Goal: Task Accomplishment & Management: Manage account settings

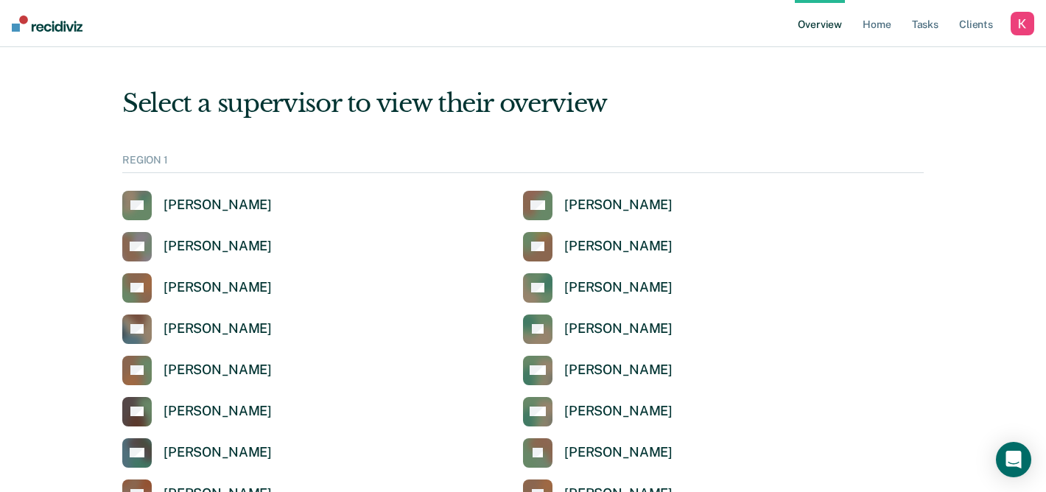
click at [1026, 22] on div "button" at bounding box center [1023, 24] width 24 height 24
click at [934, 80] on link "How it works" at bounding box center [963, 77] width 119 height 13
click at [917, 55] on link "Profile" at bounding box center [963, 59] width 119 height 13
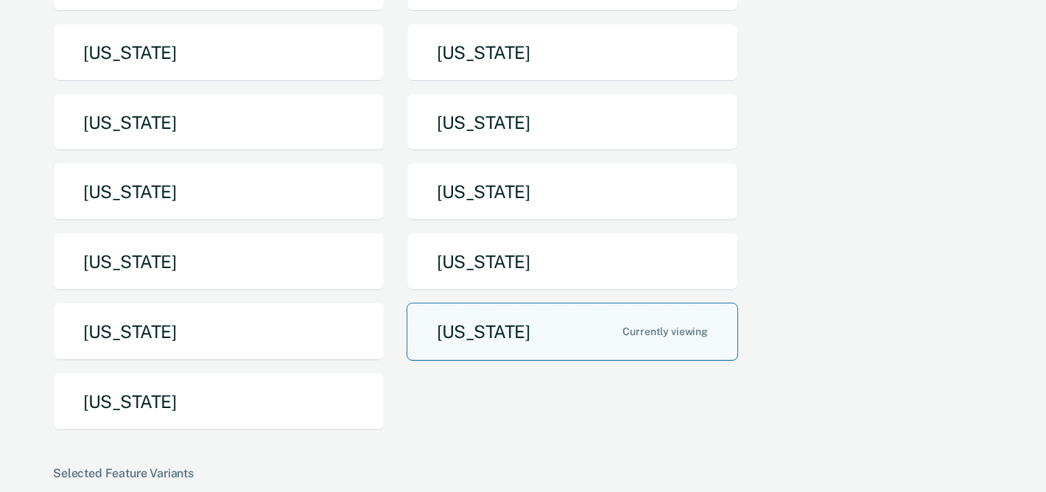
scroll to position [209, 0]
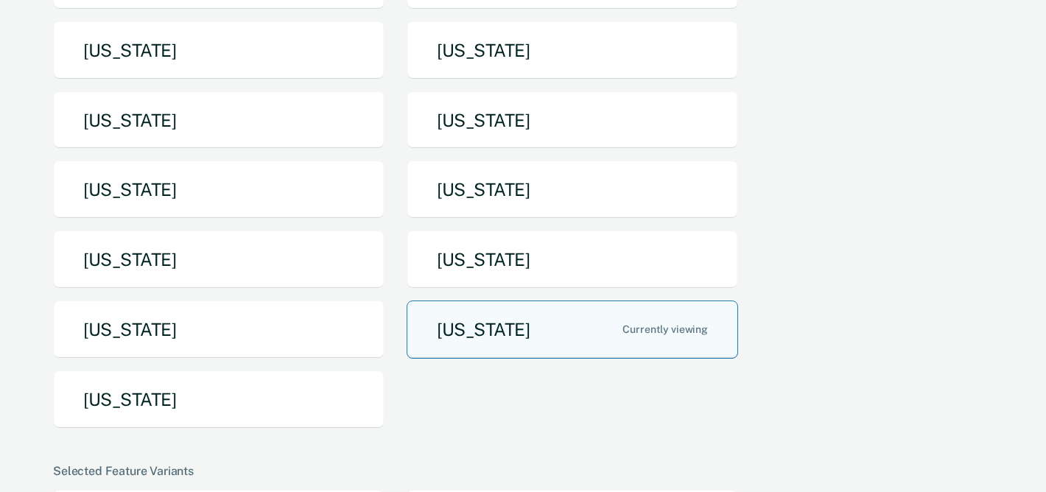
click at [592, 357] on button "[US_STATE]" at bounding box center [573, 330] width 332 height 58
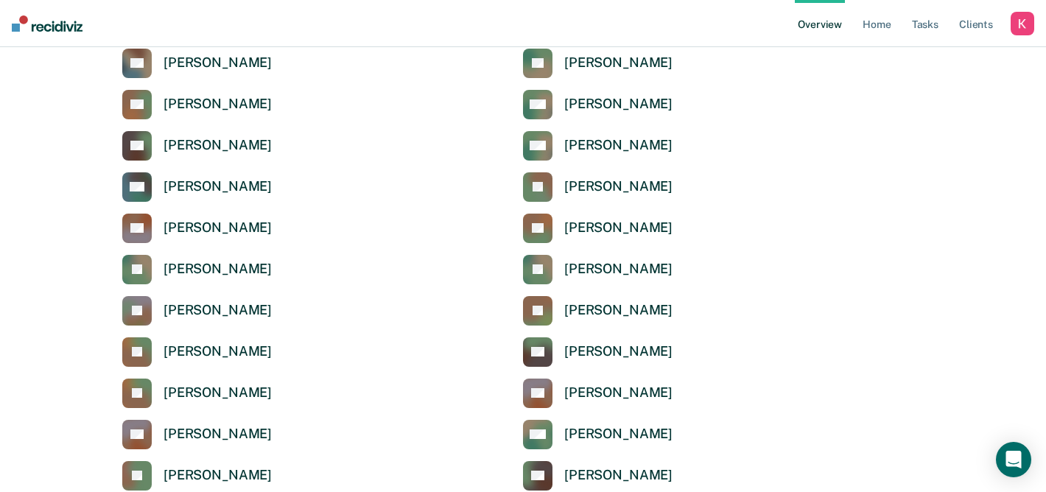
scroll to position [267, 0]
click at [942, 28] on ul "Overview Home Tasks Client s" at bounding box center [903, 23] width 216 height 47
click at [963, 21] on link "Client s" at bounding box center [976, 23] width 40 height 47
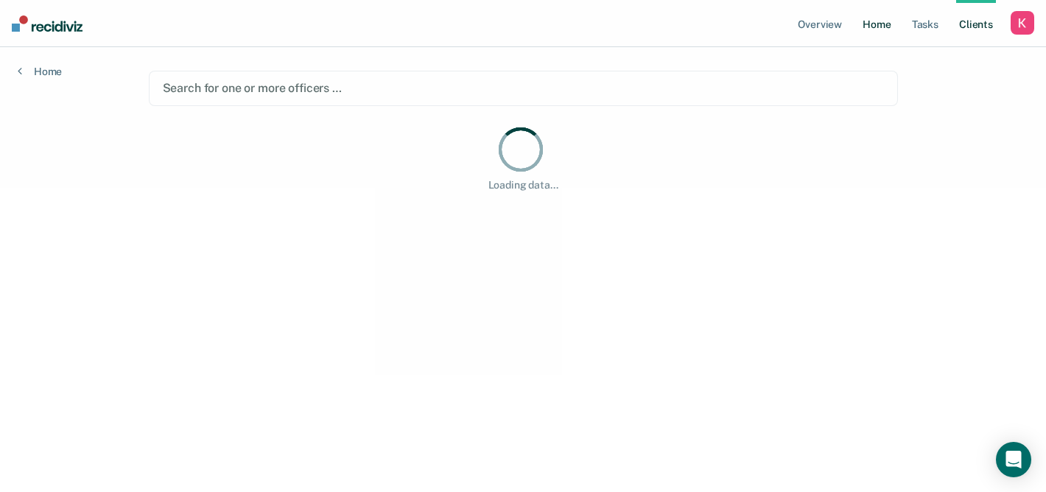
click at [862, 23] on link "Home" at bounding box center [877, 23] width 34 height 47
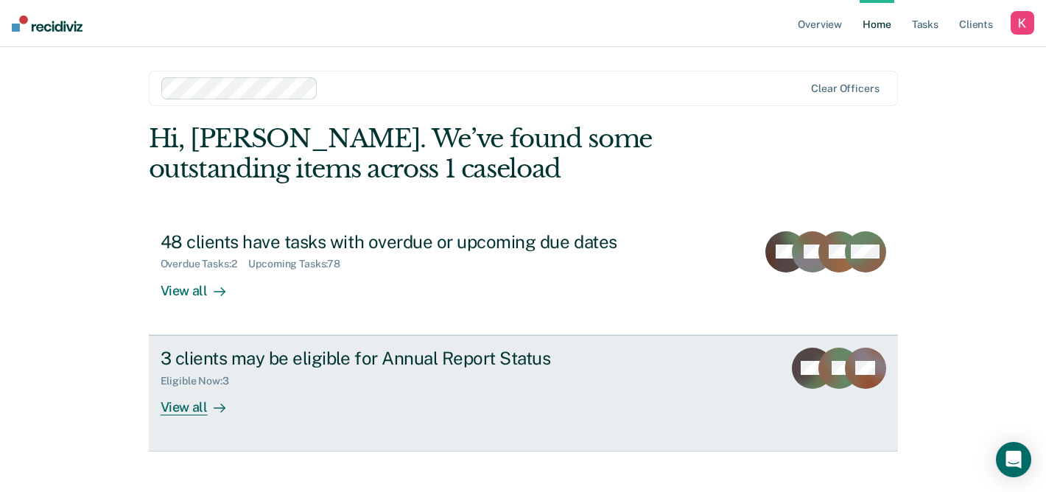
click at [382, 402] on div "3 clients may be eligible for Annual Report Status Eligible Now : 3 View all" at bounding box center [437, 382] width 553 height 68
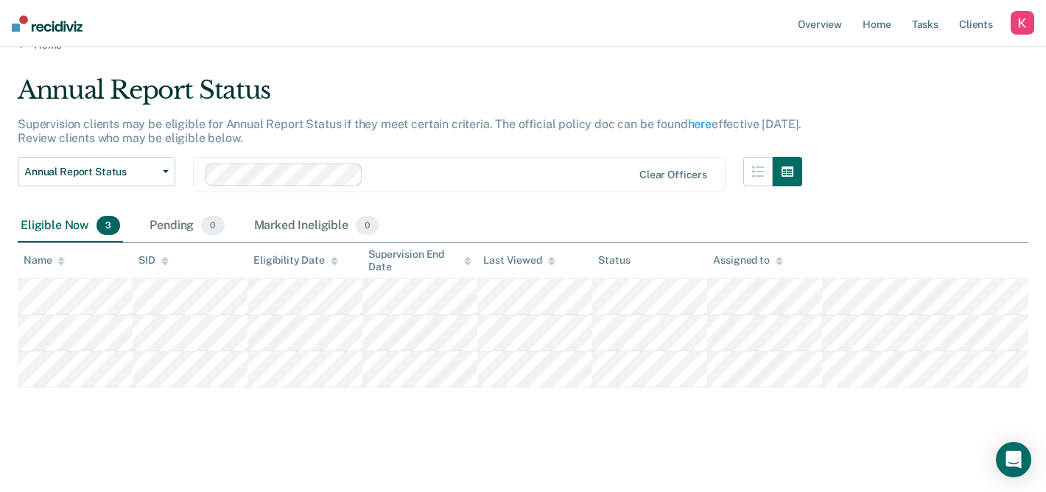
scroll to position [27, 0]
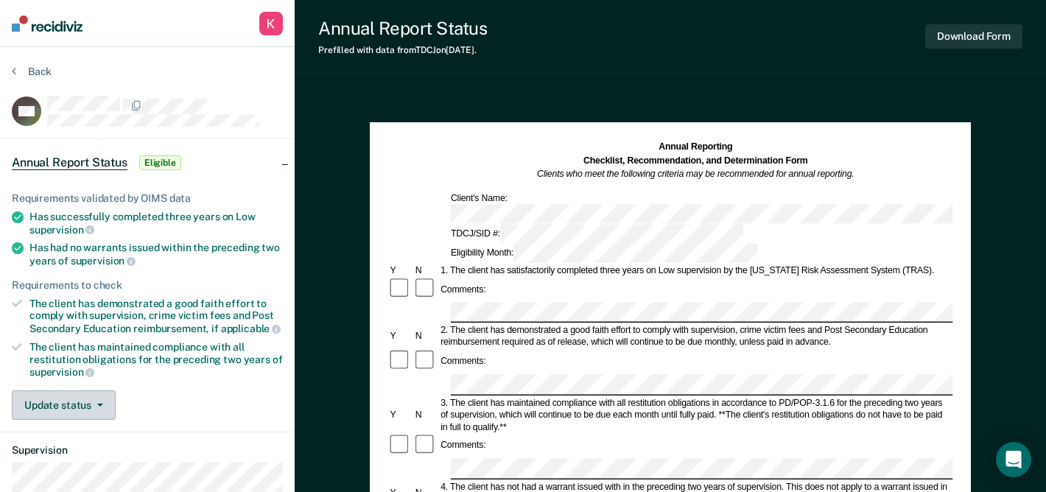
click at [99, 405] on button "Update status" at bounding box center [64, 405] width 104 height 29
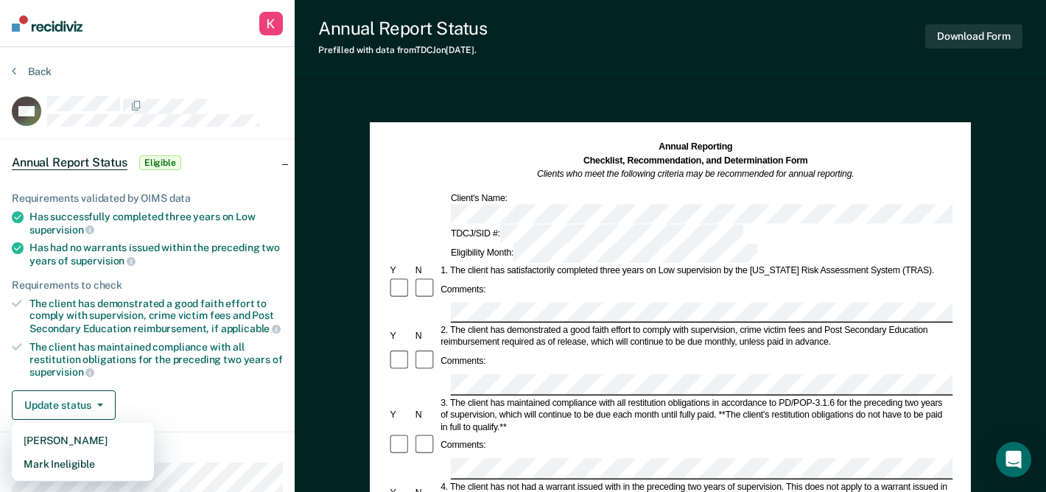
click at [146, 391] on div "Update status [PERSON_NAME] Mark Ineligible" at bounding box center [147, 405] width 271 height 29
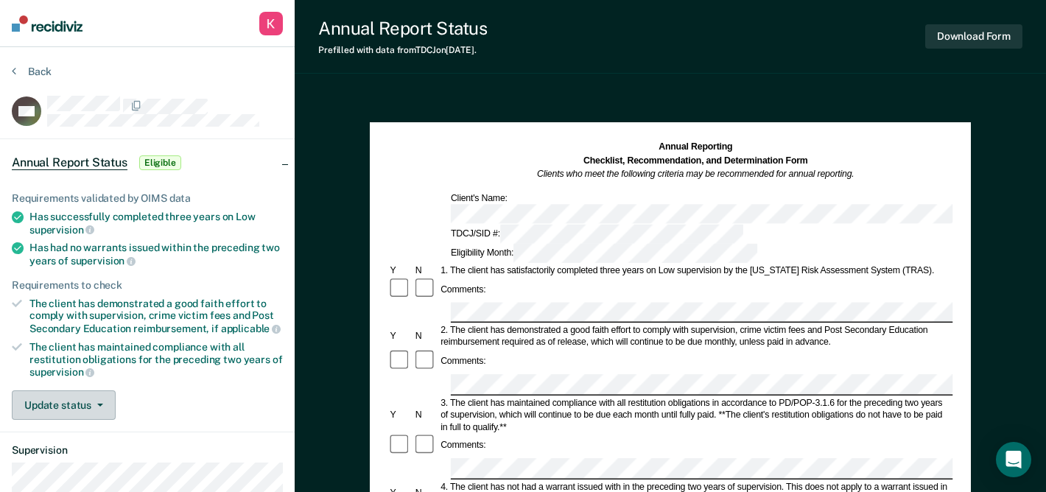
click at [96, 405] on button "Update status" at bounding box center [64, 405] width 104 height 29
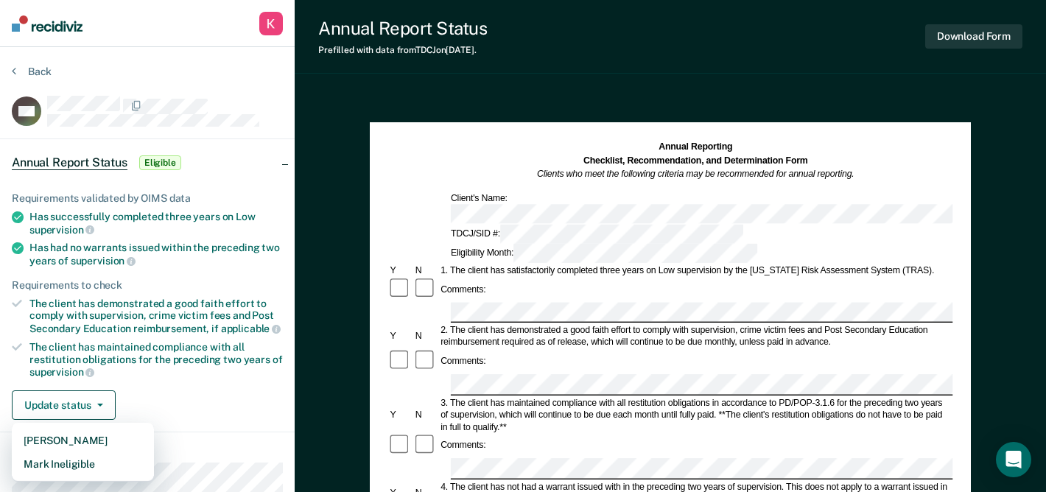
click at [153, 399] on div "Update status [PERSON_NAME] Mark Ineligible" at bounding box center [147, 405] width 271 height 29
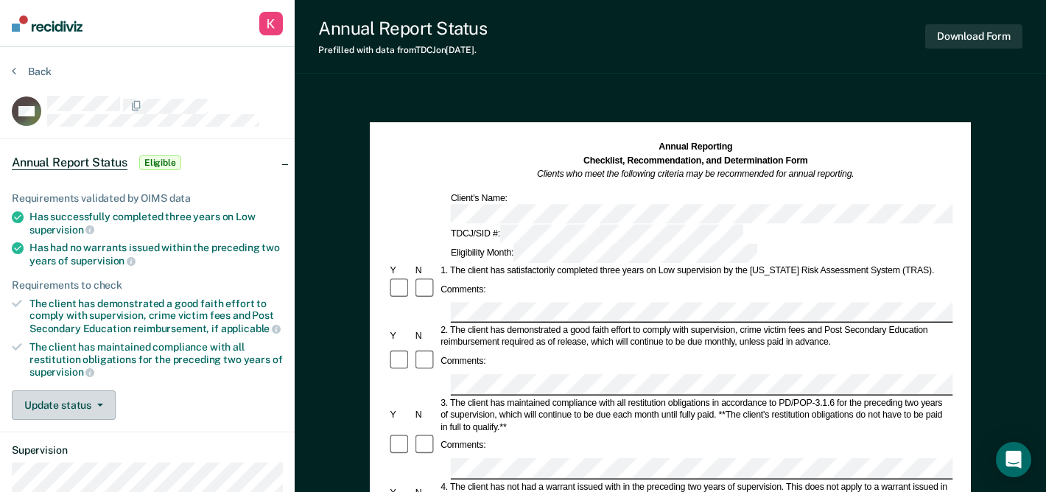
click at [94, 398] on button "Update status" at bounding box center [64, 405] width 104 height 29
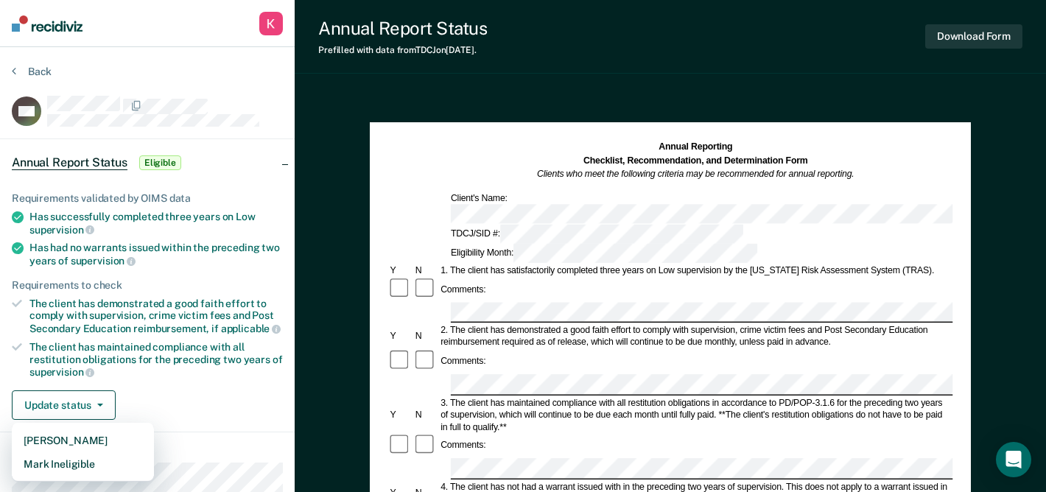
click at [161, 393] on div "Update status [PERSON_NAME] Mark Ineligible" at bounding box center [147, 405] width 271 height 29
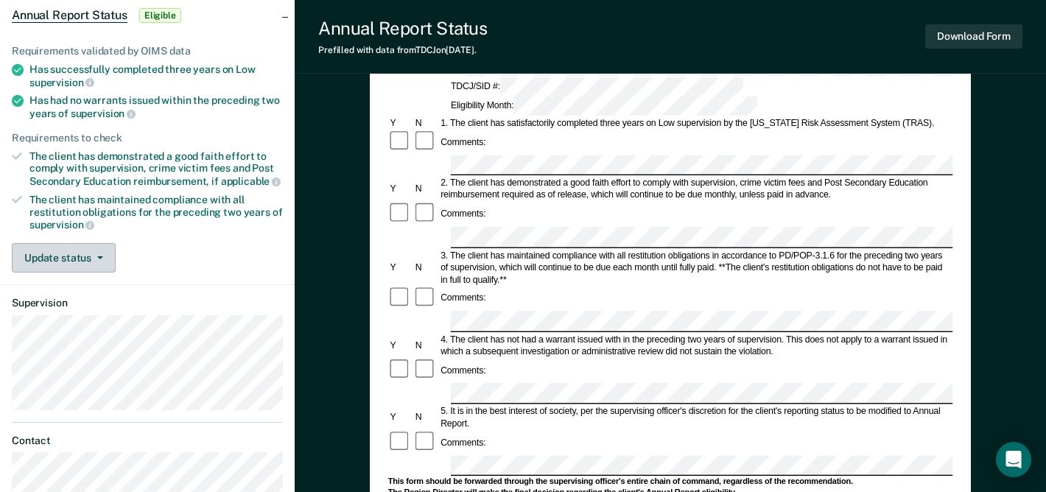
scroll to position [146, 0]
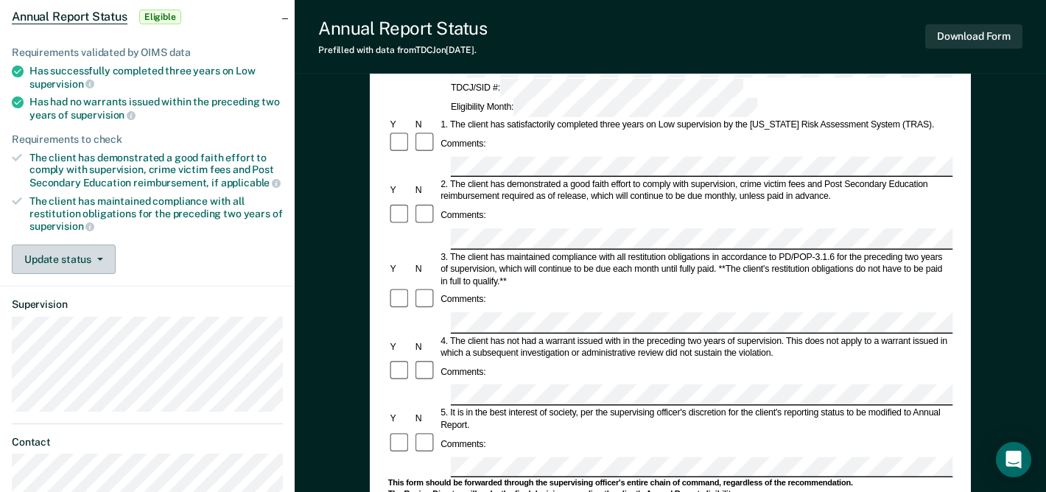
click at [91, 256] on button "Update status" at bounding box center [64, 259] width 104 height 29
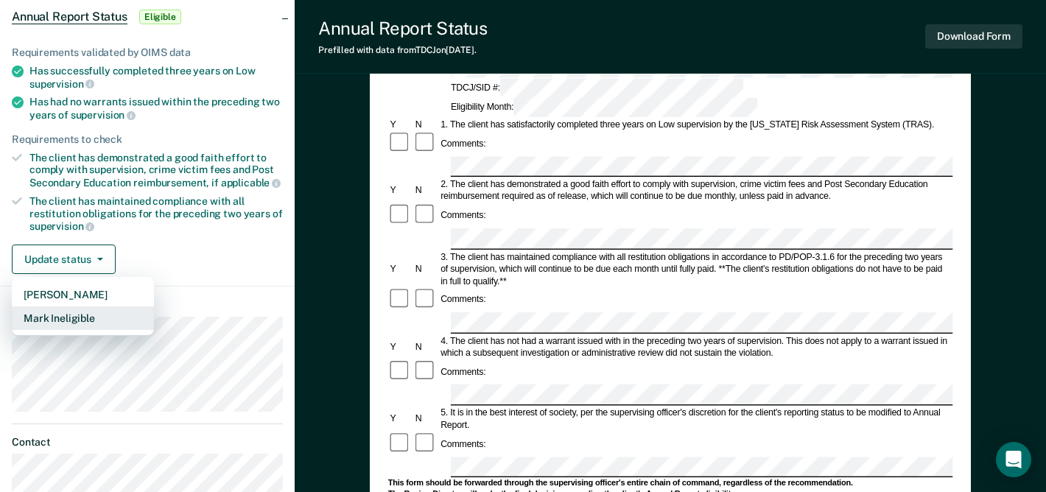
click at [82, 312] on button "Mark Ineligible" at bounding box center [83, 319] width 142 height 24
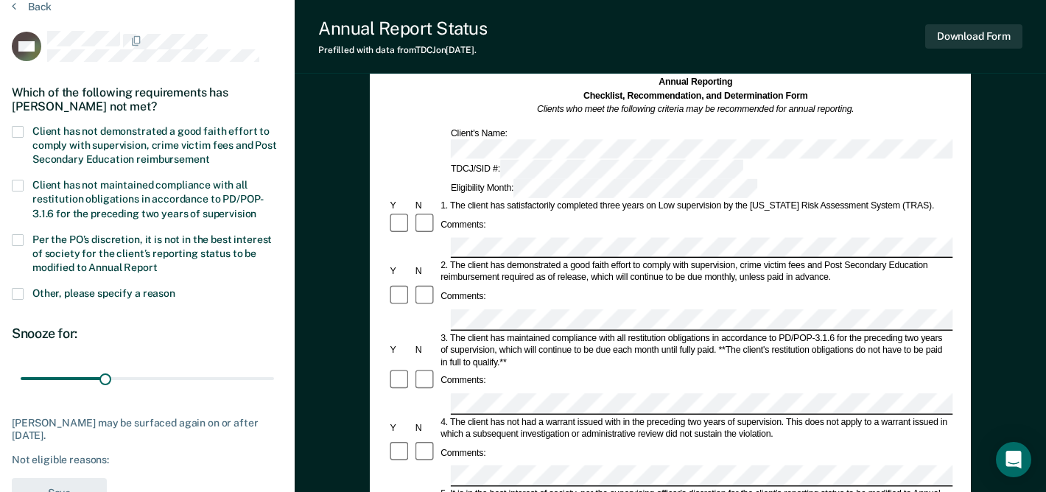
scroll to position [59, 0]
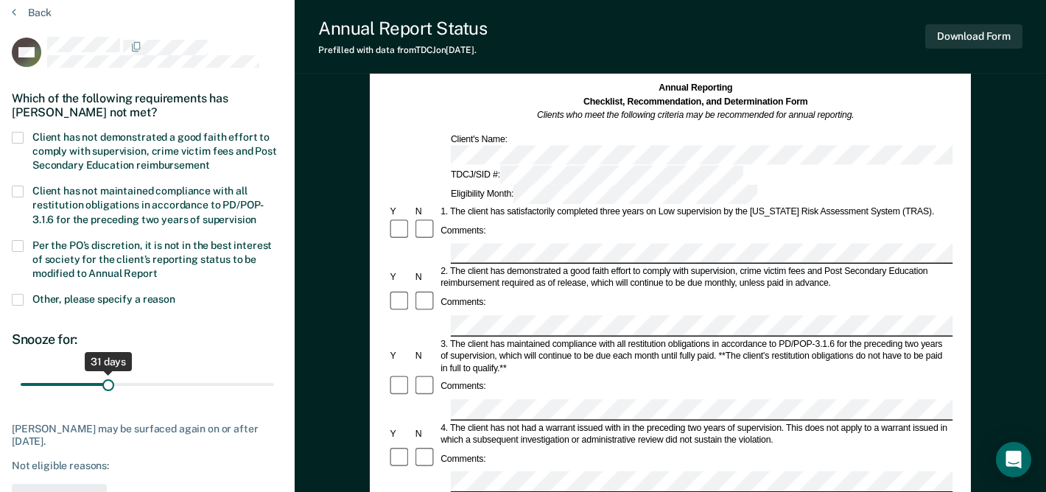
drag, startPoint x: 104, startPoint y: 381, endPoint x: 108, endPoint y: 368, distance: 13.1
click at [108, 371] on input "range" at bounding box center [147, 384] width 253 height 26
type input "29"
click at [102, 380] on input "range" at bounding box center [147, 384] width 253 height 26
click at [47, 21] on div "Back" at bounding box center [147, 21] width 271 height 31
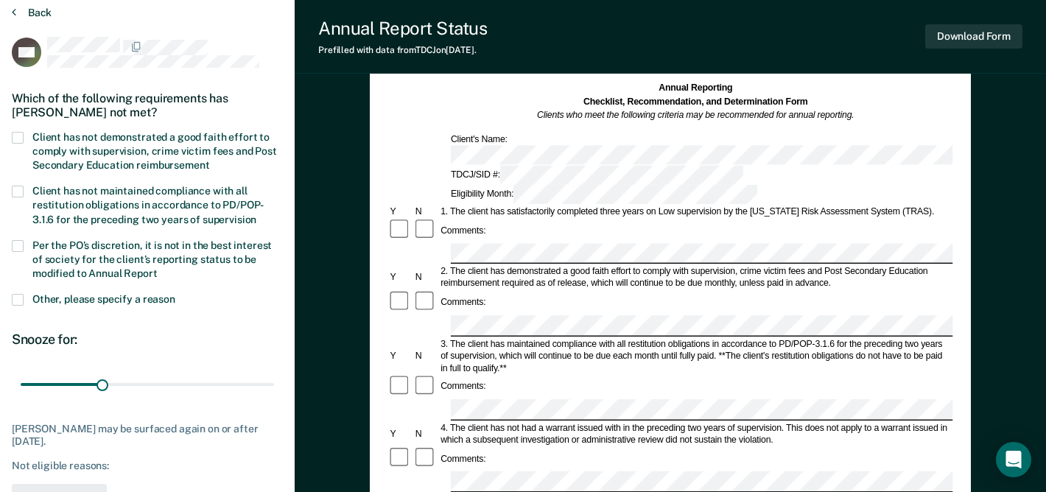
click at [41, 13] on button "Back" at bounding box center [32, 12] width 40 height 13
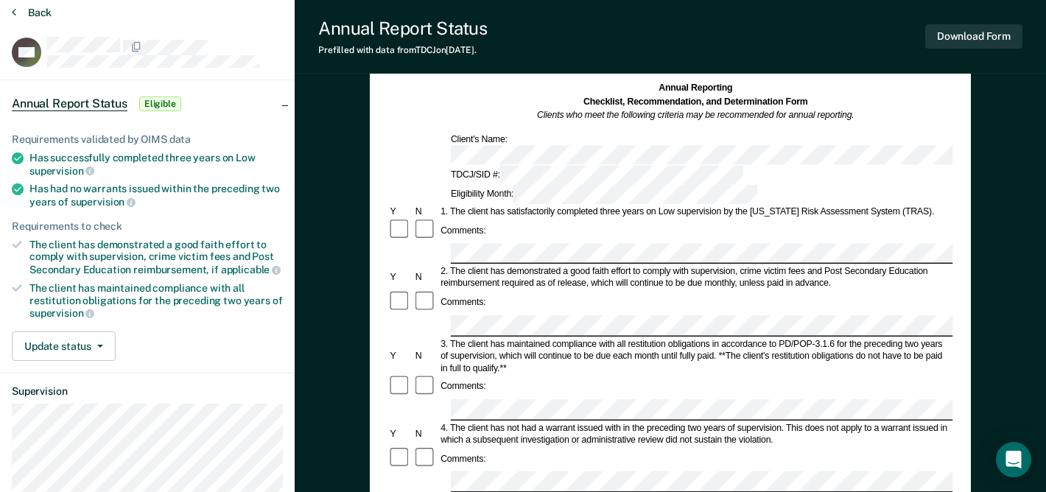
click at [32, 13] on button "Back" at bounding box center [32, 12] width 40 height 13
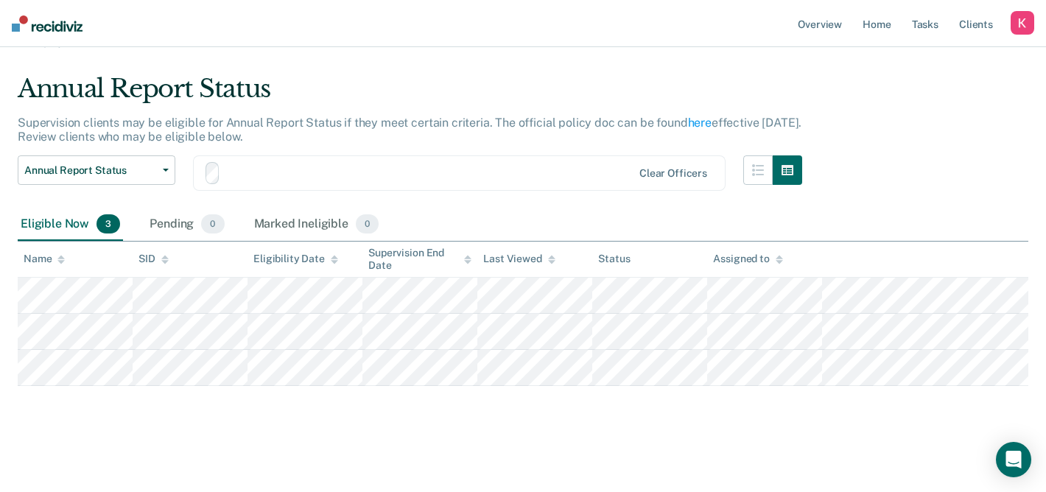
scroll to position [27, 0]
click at [285, 223] on div "Marked Ineligible 0" at bounding box center [316, 226] width 131 height 32
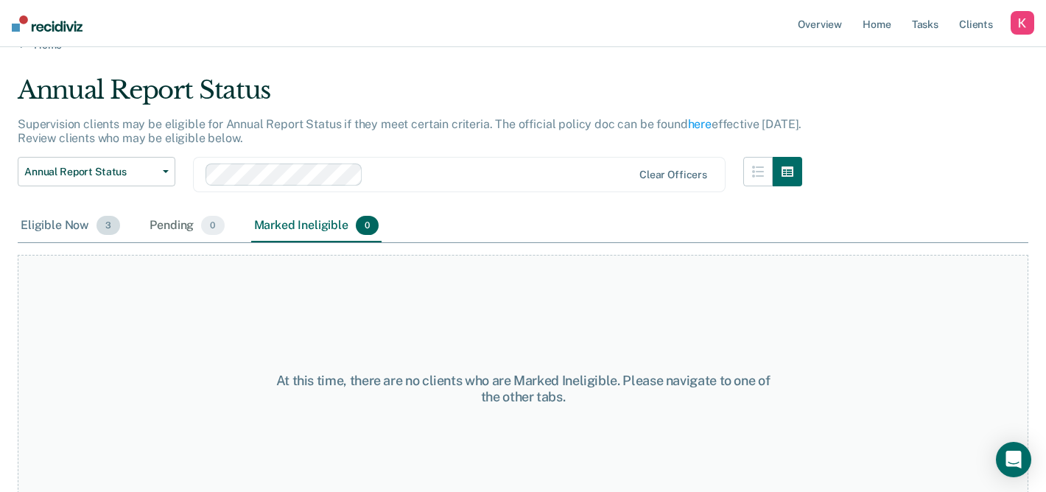
click at [69, 225] on div "Eligible Now 3" at bounding box center [70, 226] width 105 height 32
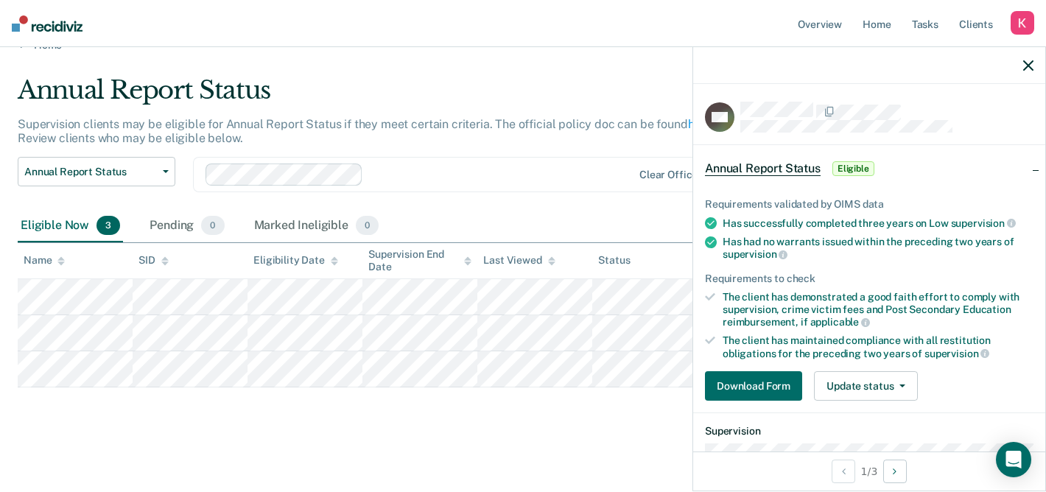
click at [918, 284] on ul "Requirements validated by OIMS data Has successfully completed three years on L…" at bounding box center [869, 278] width 329 height 161
click at [918, 309] on div "The client has demonstrated a good faith effort to comply with supervision, cri…" at bounding box center [878, 310] width 311 height 38
click at [918, 328] on ul "Requirements validated by OIMS data Has successfully completed three years on L…" at bounding box center [869, 278] width 329 height 161
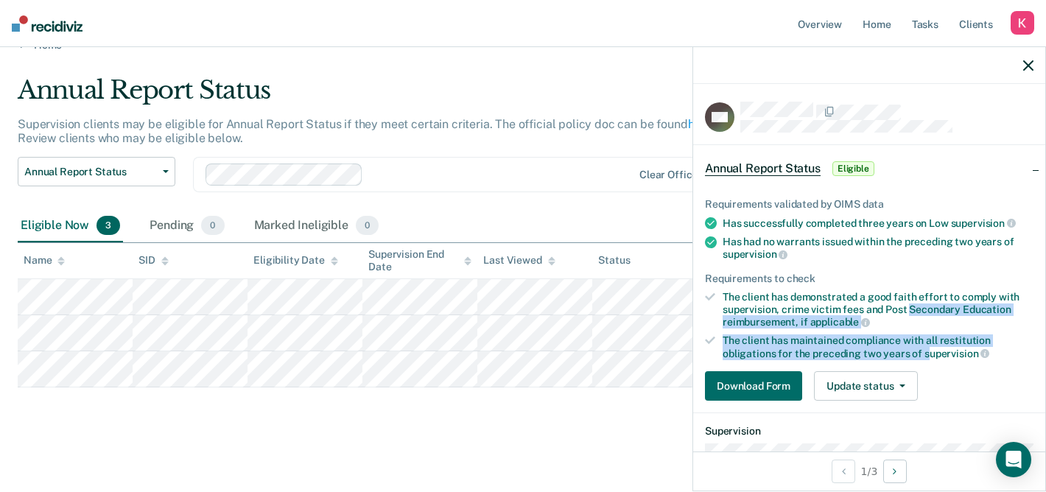
drag, startPoint x: 925, startPoint y: 347, endPoint x: 909, endPoint y: 313, distance: 37.6
click at [909, 313] on ul "Requirements validated by OIMS data Has successfully completed three years on L…" at bounding box center [869, 278] width 329 height 161
click at [909, 313] on div "The client has demonstrated a good faith effort to comply with supervision, cri…" at bounding box center [878, 310] width 311 height 38
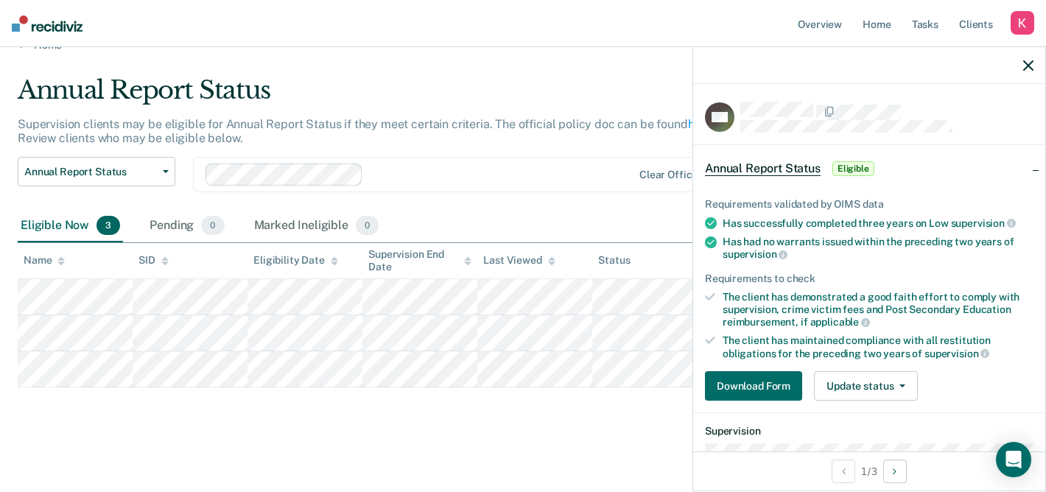
click at [1034, 63] on div at bounding box center [869, 65] width 352 height 37
click at [752, 395] on button "Download Form" at bounding box center [753, 385] width 97 height 29
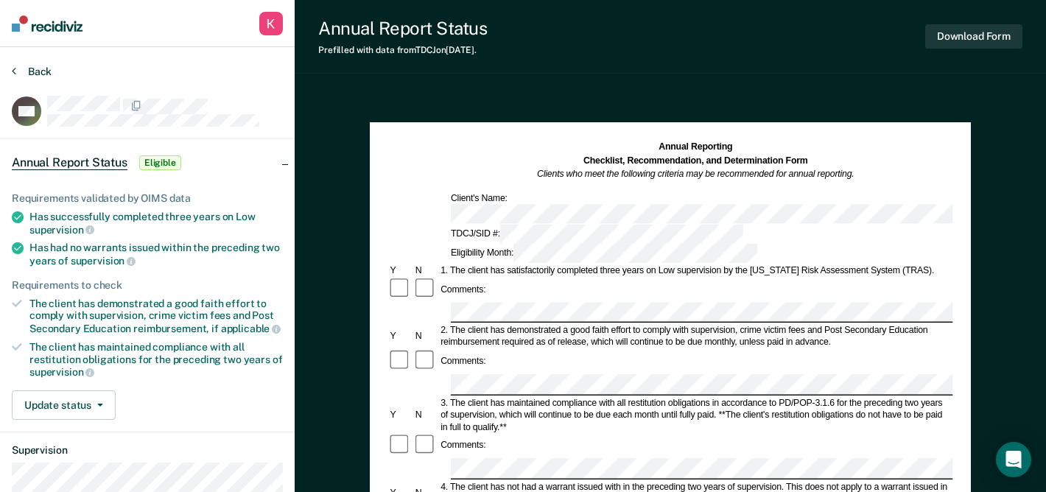
click at [34, 74] on button "Back" at bounding box center [32, 71] width 40 height 13
